Goal: Task Accomplishment & Management: Manage account settings

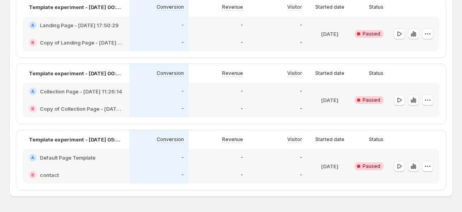
scroll to position [697, 0]
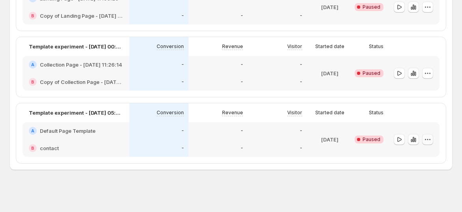
click at [431, 136] on icon "button" at bounding box center [428, 140] width 8 height 8
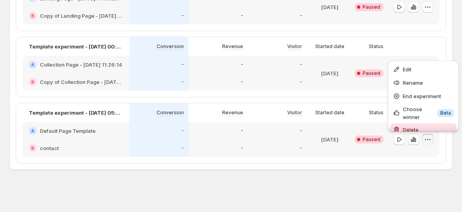
click at [411, 129] on span "Delete" at bounding box center [411, 130] width 16 height 6
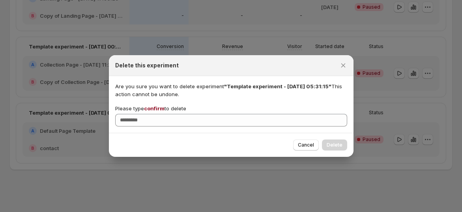
click at [160, 106] on span "confirm" at bounding box center [154, 108] width 21 height 6
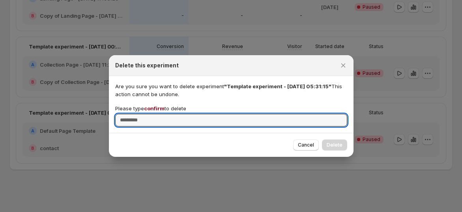
click at [160, 114] on input "Please type confirm to delete" at bounding box center [231, 120] width 232 height 13
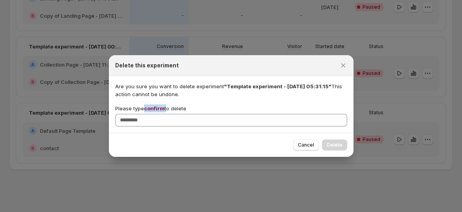
click at [160, 106] on span "confirm" at bounding box center [154, 108] width 21 height 6
click at [160, 114] on input "Please type confirm to delete" at bounding box center [231, 120] width 232 height 13
click at [302, 144] on span "Cancel" at bounding box center [306, 145] width 16 height 6
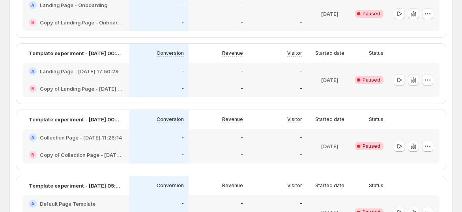
scroll to position [609, 0]
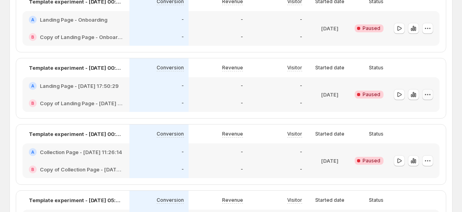
click at [430, 97] on icon "button" at bounding box center [428, 95] width 8 height 8
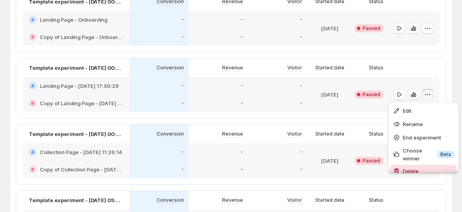
click at [416, 167] on span "Delete" at bounding box center [428, 171] width 51 height 8
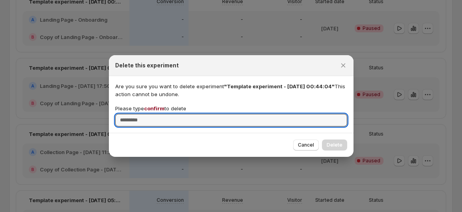
click at [156, 110] on span "confirm" at bounding box center [154, 108] width 21 height 6
click at [156, 114] on input "Please type confirm to delete" at bounding box center [231, 120] width 232 height 13
click at [155, 113] on div "Please type confirm to delete" at bounding box center [231, 116] width 232 height 22
click at [161, 115] on input "Please type confirm to delete" at bounding box center [231, 120] width 232 height 13
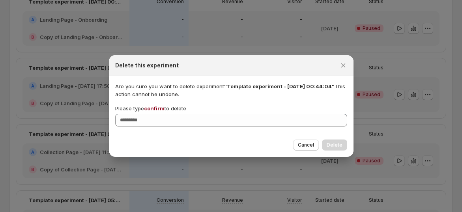
click at [160, 108] on span "confirm" at bounding box center [154, 108] width 21 height 6
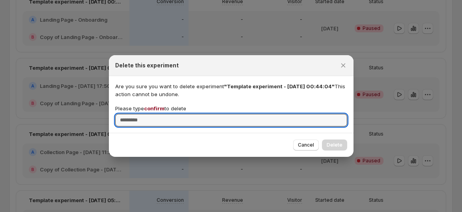
click at [160, 114] on input "Please type confirm to delete" at bounding box center [231, 120] width 232 height 13
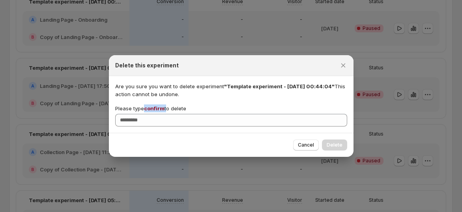
click at [160, 108] on span "confirm" at bounding box center [154, 108] width 21 height 6
click at [160, 114] on input "Please type confirm to delete" at bounding box center [231, 120] width 232 height 13
copy p "confirm"
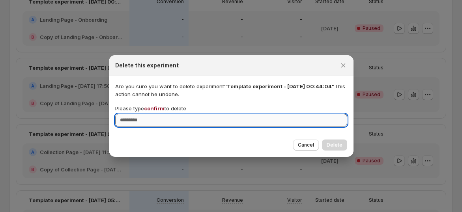
click at [163, 118] on input "Please type confirm to delete" at bounding box center [231, 120] width 232 height 13
paste input "*******"
type input "*******"
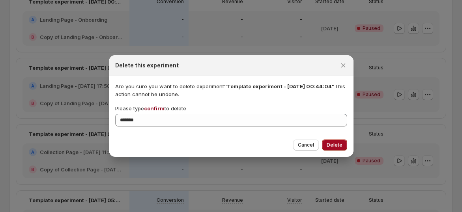
click at [331, 142] on span "Delete" at bounding box center [335, 145] width 16 height 6
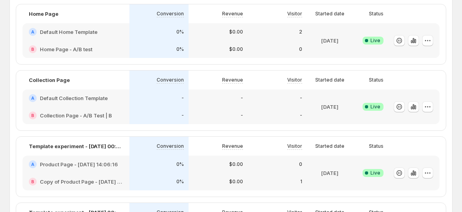
scroll to position [438, 0]
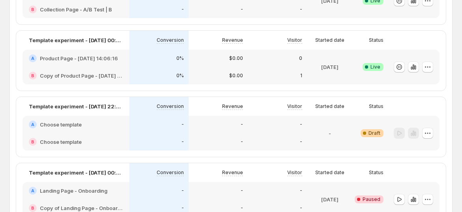
click at [172, 132] on div "-" at bounding box center [158, 124] width 59 height 17
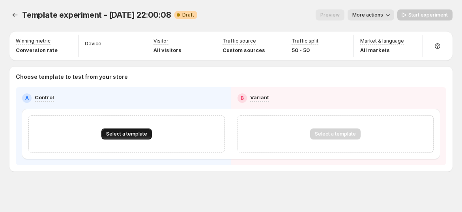
click at [114, 129] on button "Select a template" at bounding box center [126, 134] width 50 height 11
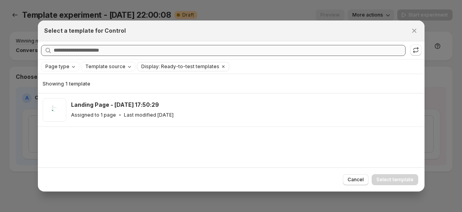
drag, startPoint x: 354, startPoint y: 179, endPoint x: 138, endPoint y: 115, distance: 224.7
click at [353, 179] on span "Cancel" at bounding box center [355, 180] width 16 height 6
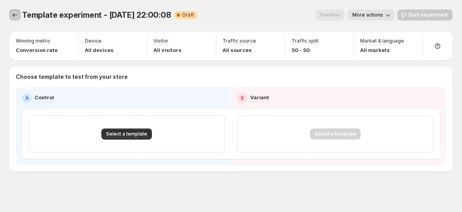
click at [17, 13] on icon "Experiments" at bounding box center [15, 15] width 8 height 8
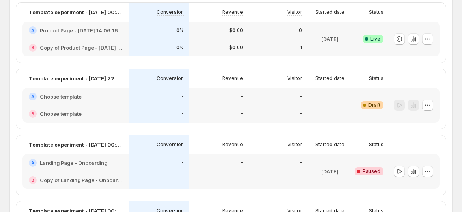
scroll to position [438, 0]
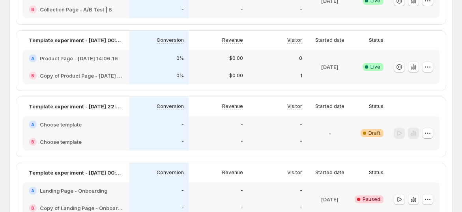
click at [425, 130] on div at bounding box center [413, 133] width 39 height 11
click at [431, 131] on icon "button" at bounding box center [428, 133] width 8 height 8
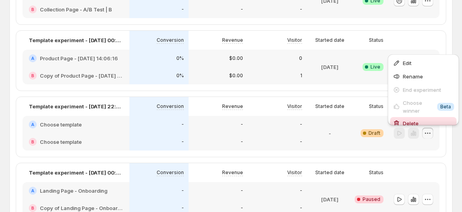
click at [404, 120] on span "Delete" at bounding box center [428, 124] width 51 height 8
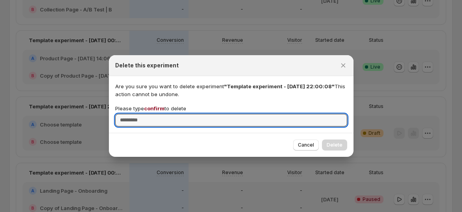
click at [157, 108] on span "confirm" at bounding box center [154, 108] width 21 height 6
click at [157, 114] on input "Please type confirm to delete" at bounding box center [231, 120] width 232 height 13
click at [157, 108] on span "confirm" at bounding box center [154, 108] width 21 height 6
click at [157, 114] on input "Please type confirm to delete" at bounding box center [231, 120] width 232 height 13
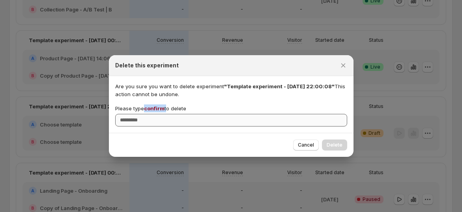
copy p "confirm"
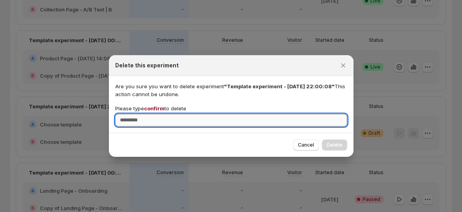
click at [160, 117] on input "Please type confirm to delete" at bounding box center [231, 120] width 232 height 13
paste input "*******"
type input "*******"
